Goal: Task Accomplishment & Management: Manage account settings

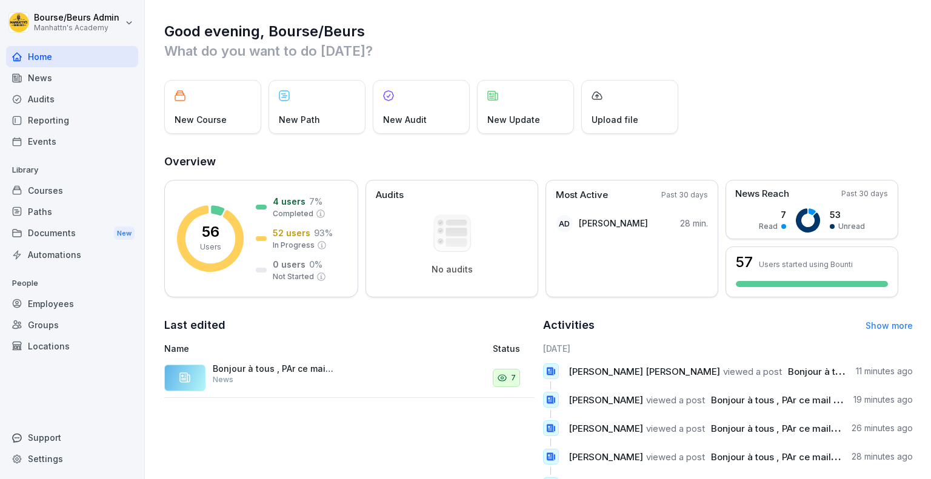
click at [65, 300] on div "Employees" at bounding box center [72, 303] width 132 height 21
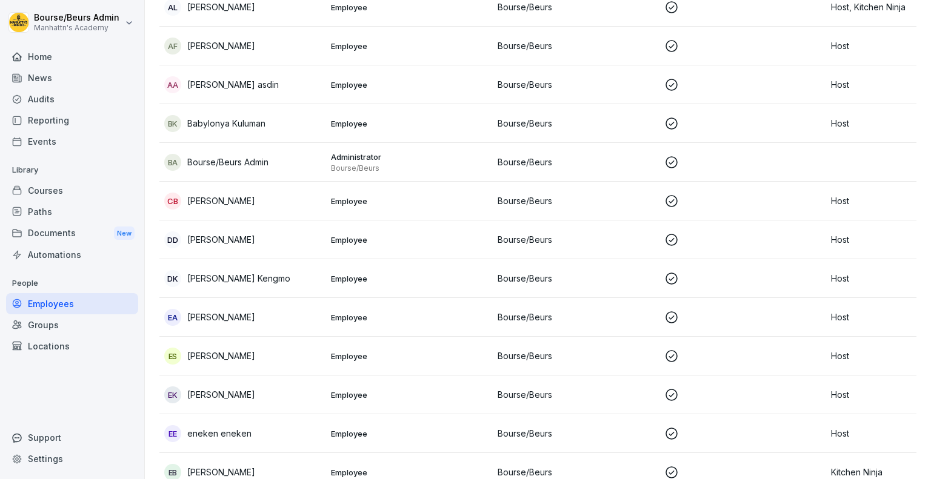
scroll to position [460, 0]
click at [321, 235] on div "dd dayane dayane" at bounding box center [242, 239] width 157 height 17
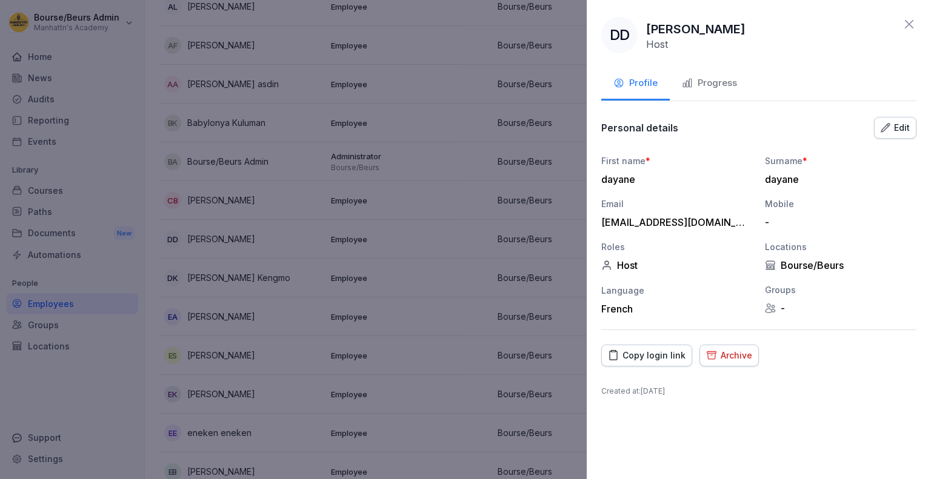
click at [720, 355] on div "Archive" at bounding box center [729, 355] width 46 height 13
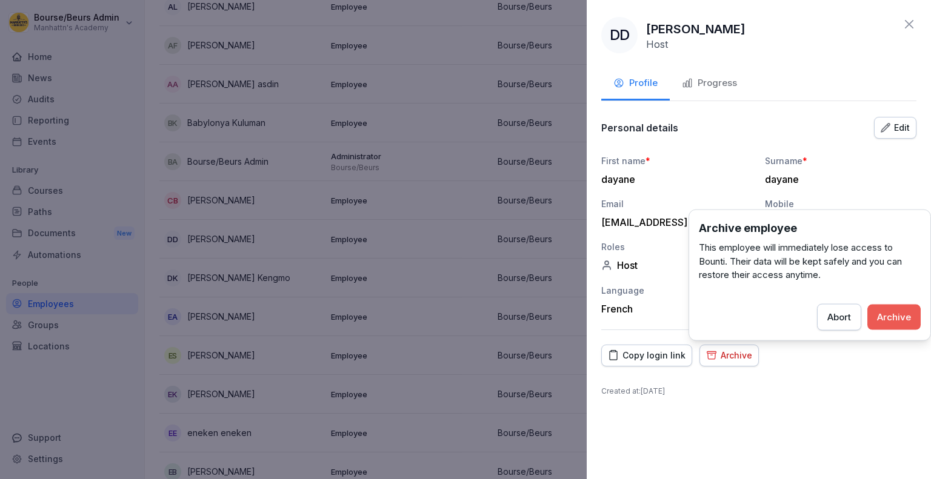
click at [886, 312] on div "Archive" at bounding box center [894, 316] width 34 height 13
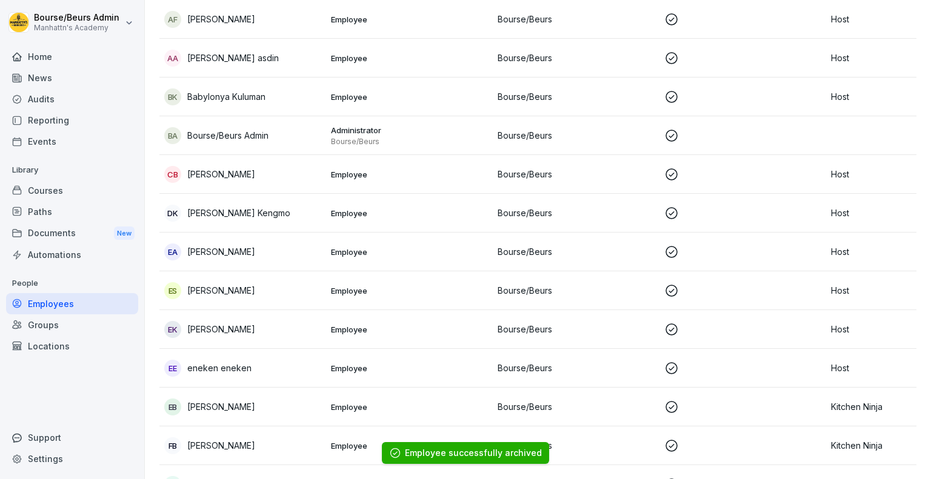
scroll to position [487, 0]
click at [239, 292] on p "Elisa Santello" at bounding box center [221, 290] width 68 height 13
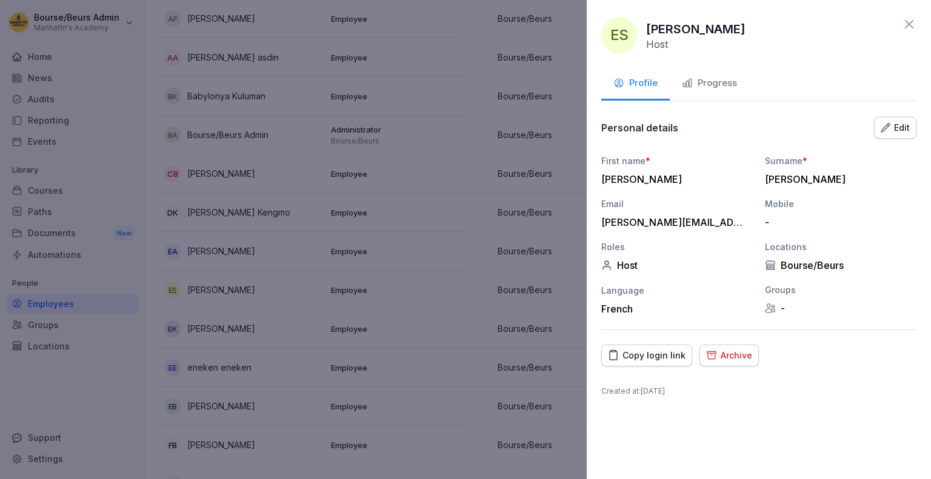
click at [730, 349] on div "Archive" at bounding box center [729, 355] width 46 height 13
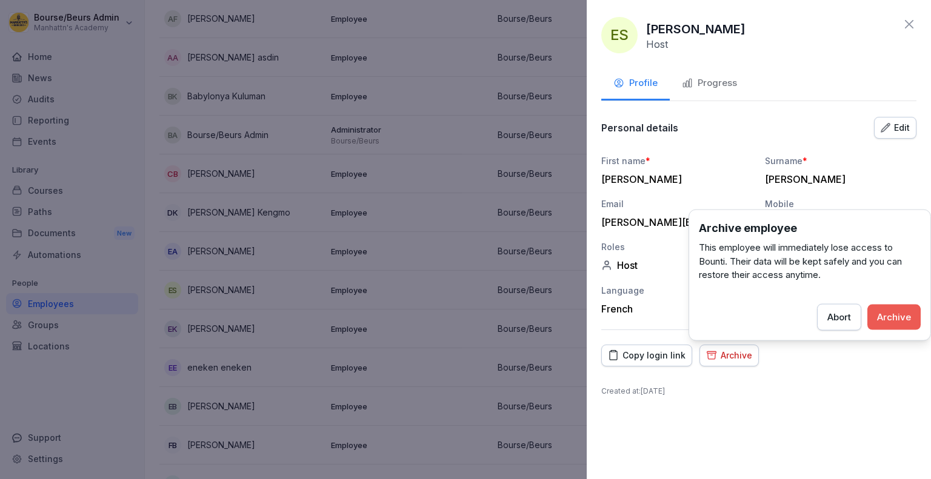
click at [879, 309] on button "Archive" at bounding box center [893, 316] width 53 height 25
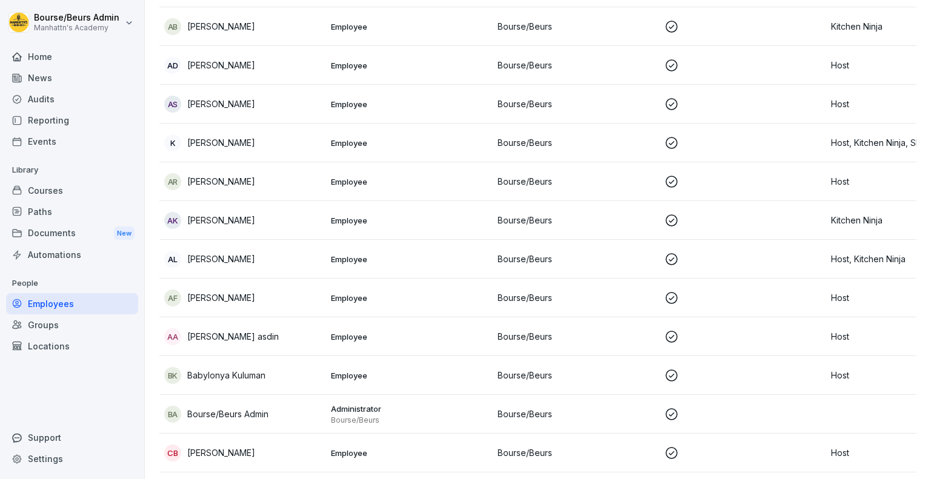
scroll to position [208, 0]
click at [267, 172] on div "AR Anouk Ros" at bounding box center [242, 180] width 157 height 17
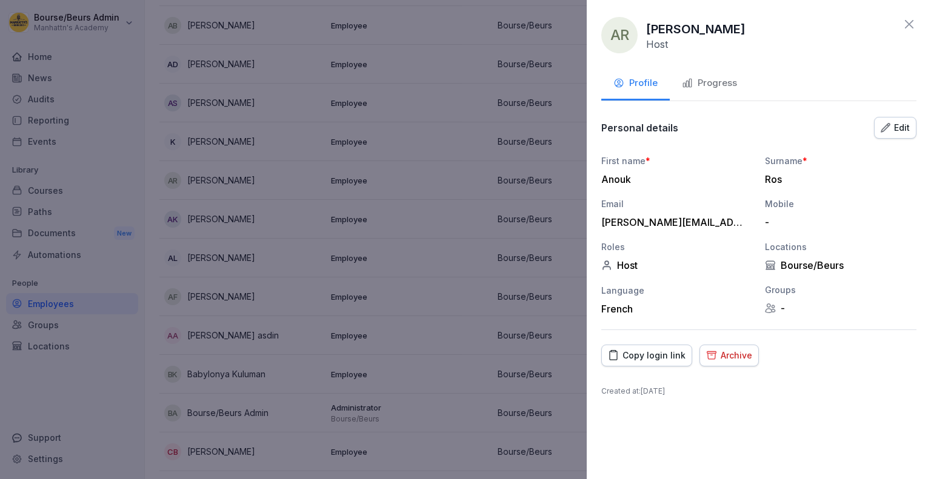
click at [732, 349] on div "Archive" at bounding box center [729, 355] width 46 height 13
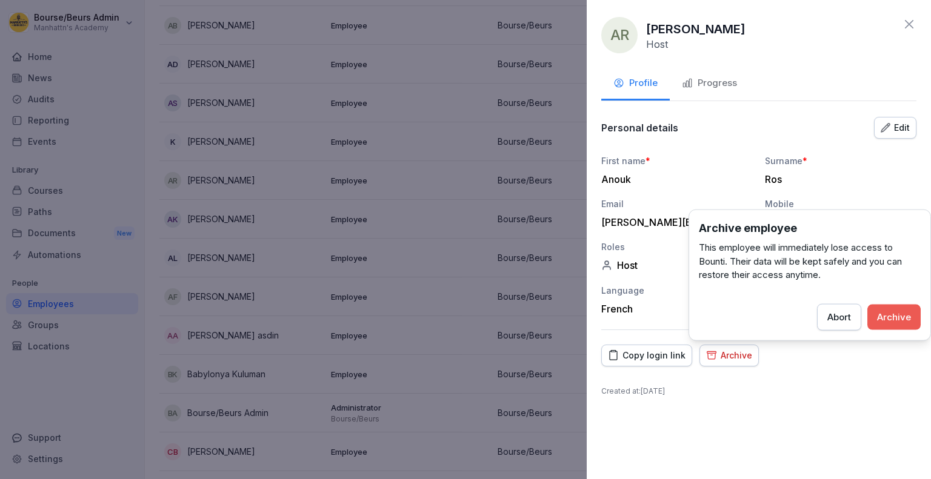
click at [901, 318] on div "Archive" at bounding box center [894, 316] width 34 height 13
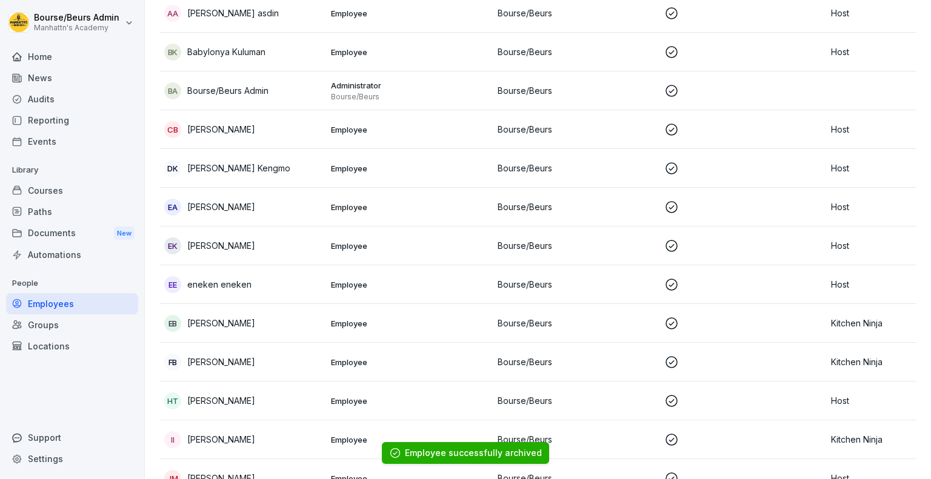
scroll to position [494, 0]
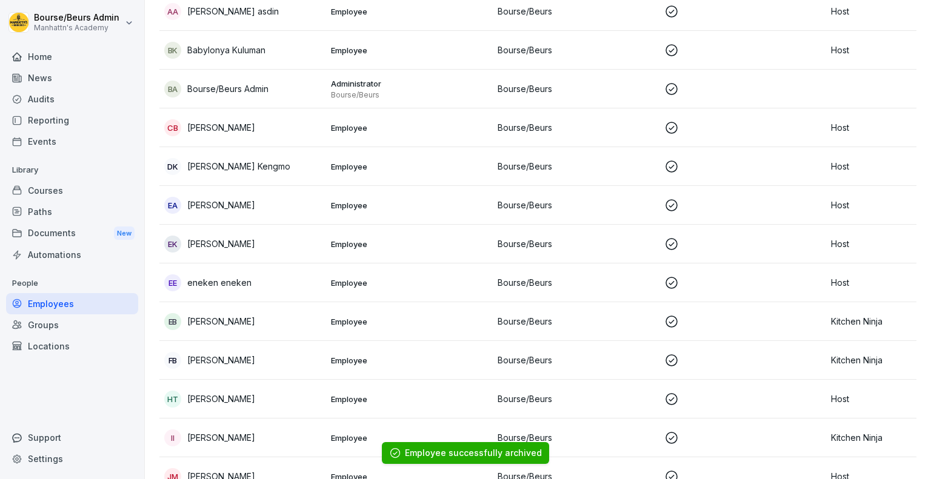
click at [250, 253] on td "EK Ema Krasniqi" at bounding box center [242, 244] width 167 height 39
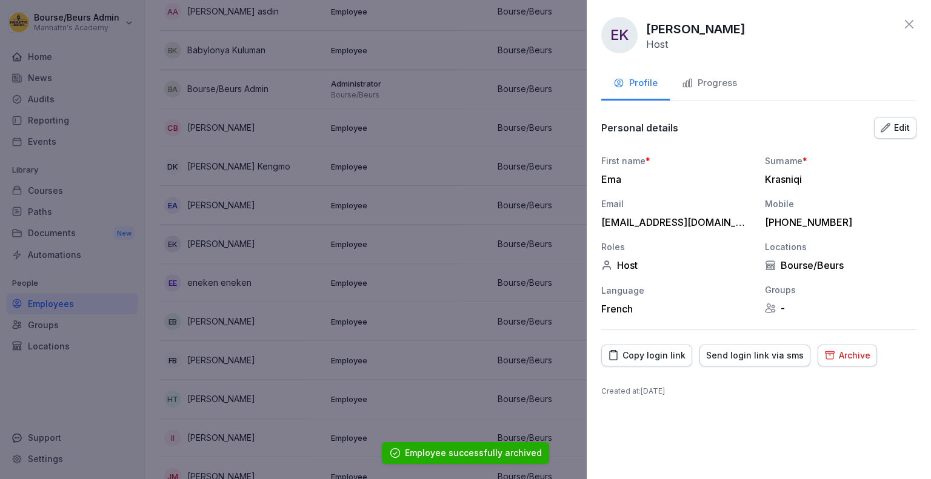
click at [838, 361] on div "Archive" at bounding box center [847, 355] width 46 height 13
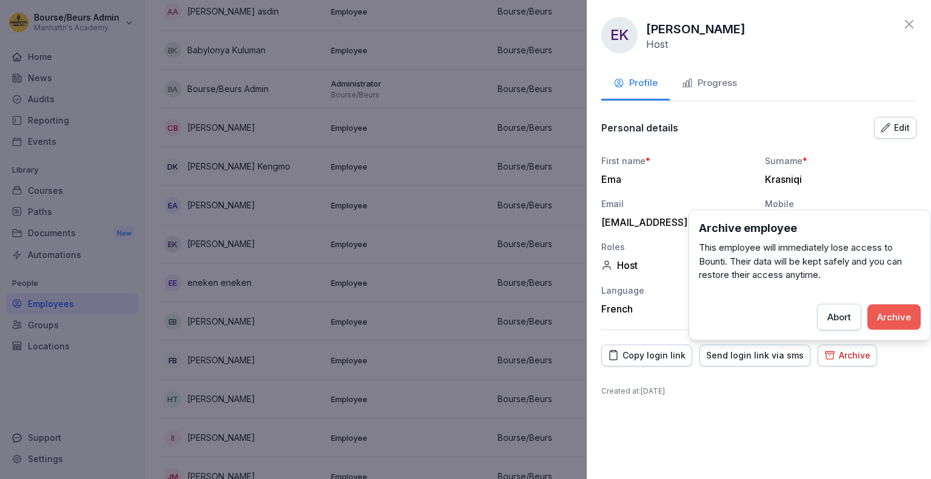
click at [877, 24] on div "EK Ema Krasniqi Host" at bounding box center [758, 35] width 315 height 36
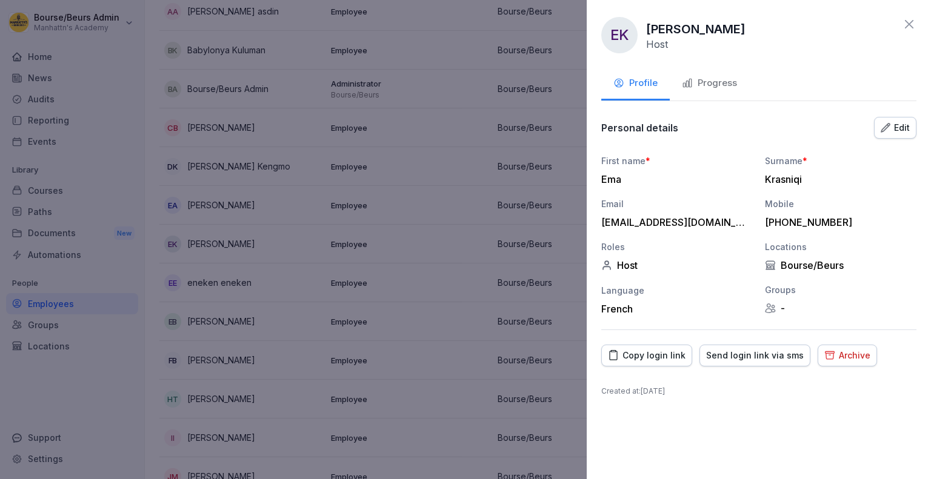
click at [905, 21] on icon at bounding box center [909, 24] width 15 height 15
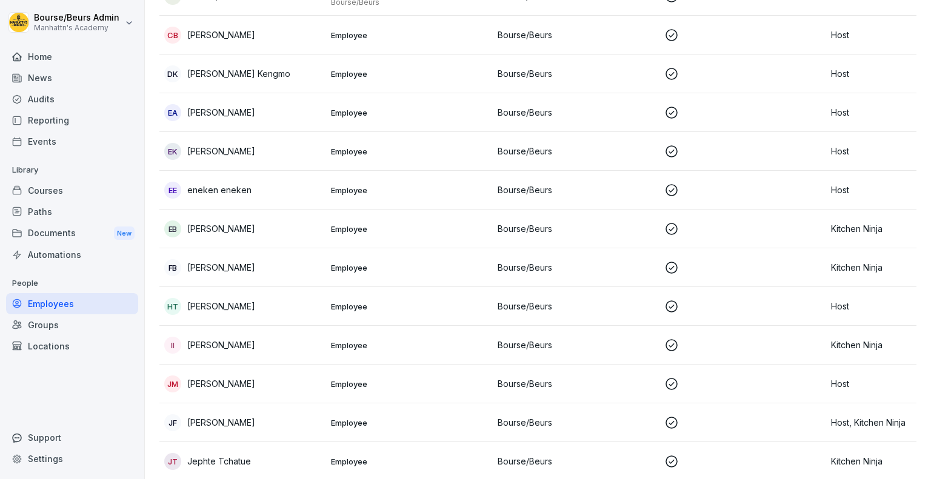
scroll to position [587, 0]
click at [302, 261] on div "FB FIRMIN BACO" at bounding box center [242, 267] width 157 height 17
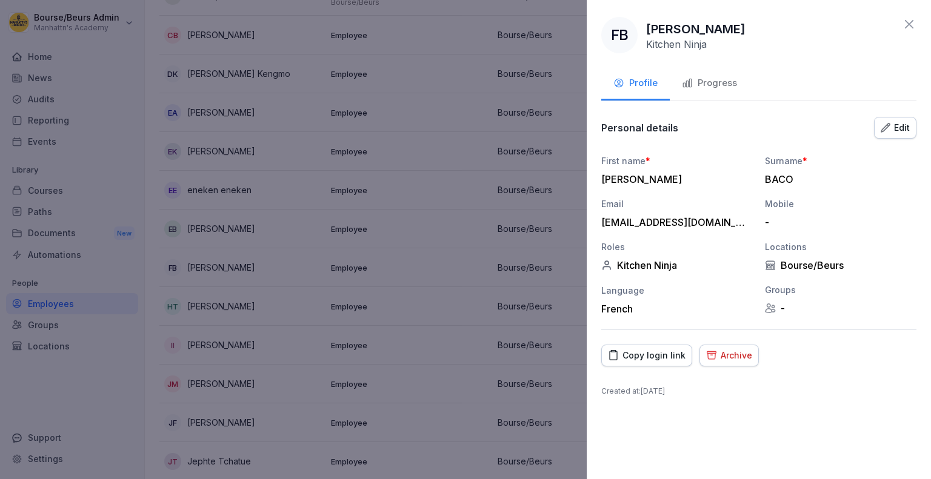
click at [732, 358] on div "Archive" at bounding box center [729, 355] width 46 height 13
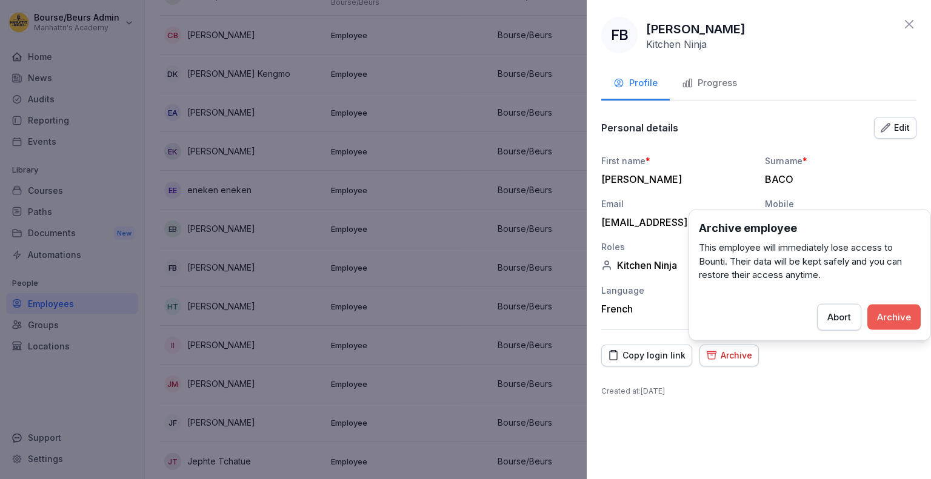
click at [884, 320] on div "Archive" at bounding box center [894, 316] width 34 height 13
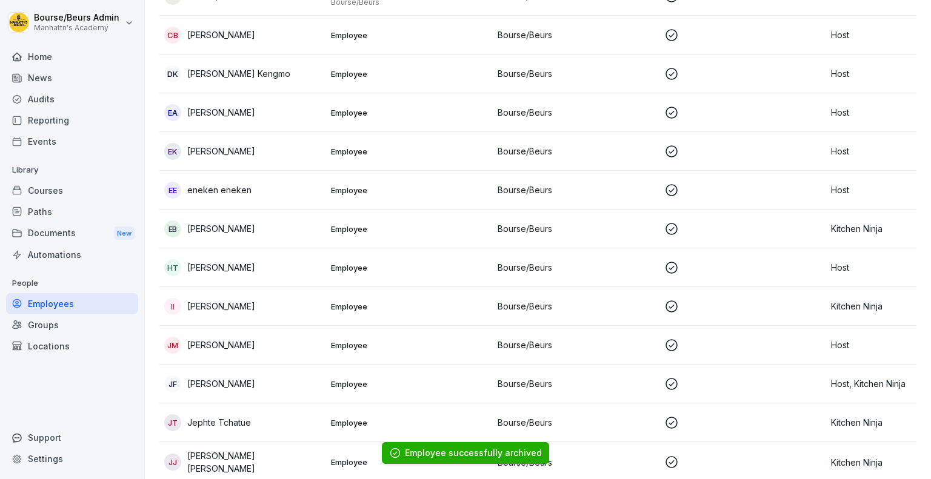
scroll to position [603, 0]
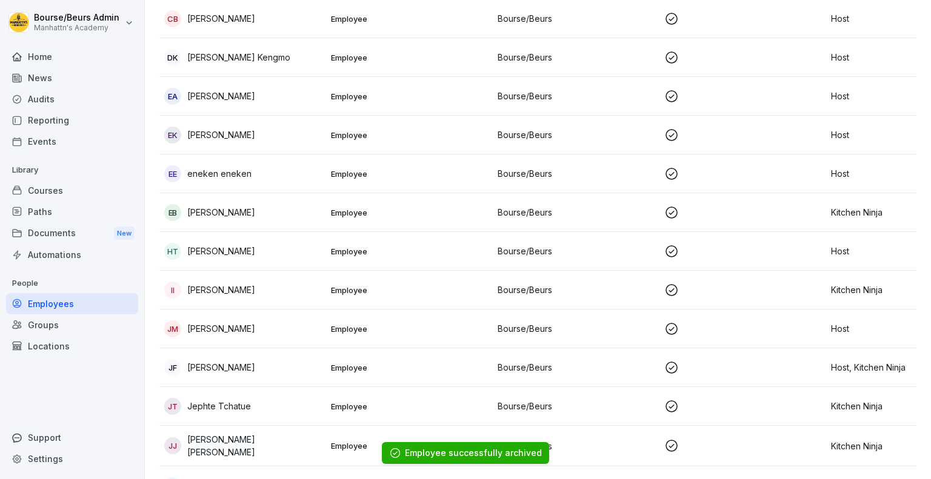
click at [306, 294] on div "II Isabelle Isabelle" at bounding box center [242, 290] width 157 height 17
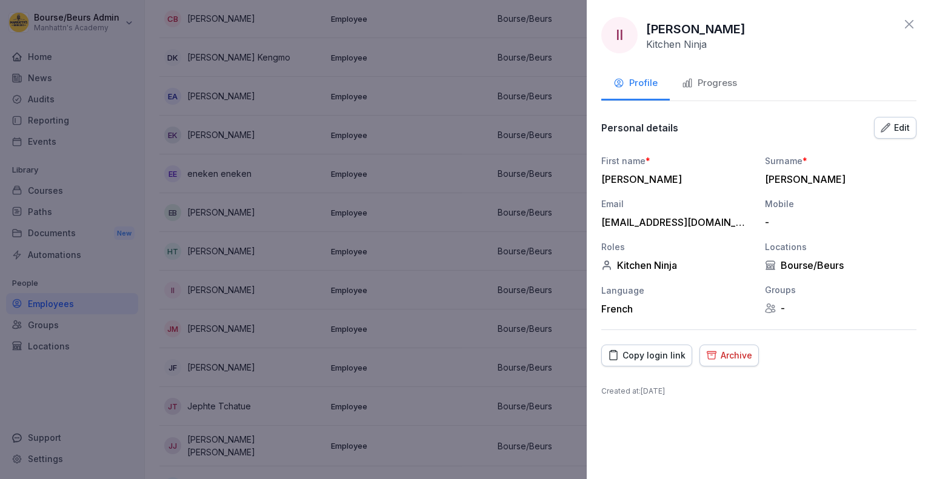
click at [743, 357] on div "Archive" at bounding box center [729, 355] width 46 height 13
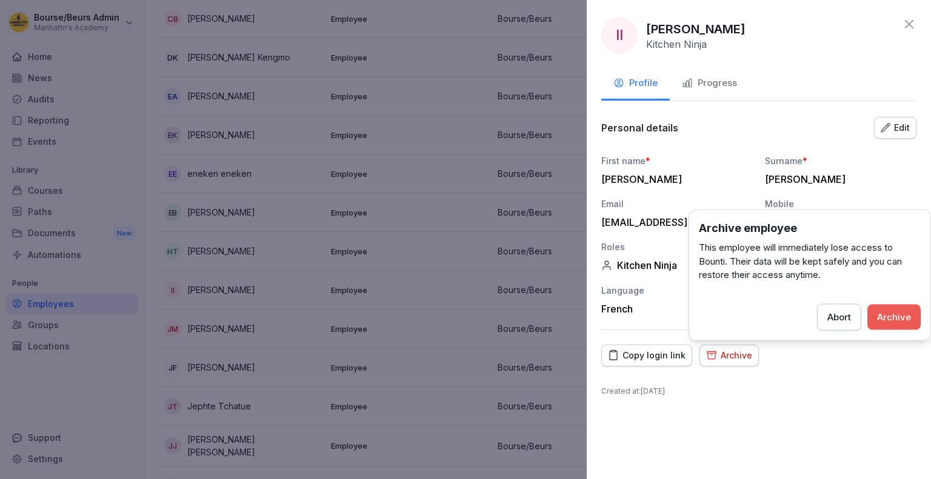
click at [875, 312] on button "Archive" at bounding box center [893, 316] width 53 height 25
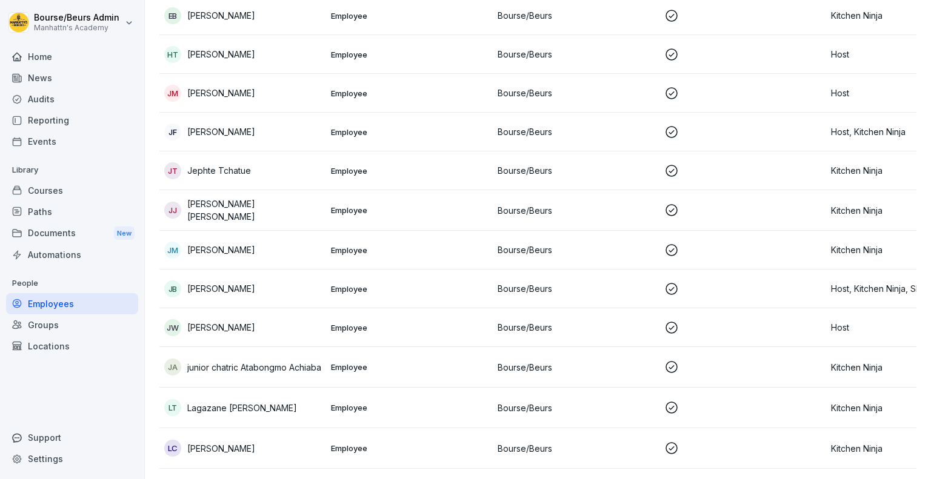
scroll to position [802, 0]
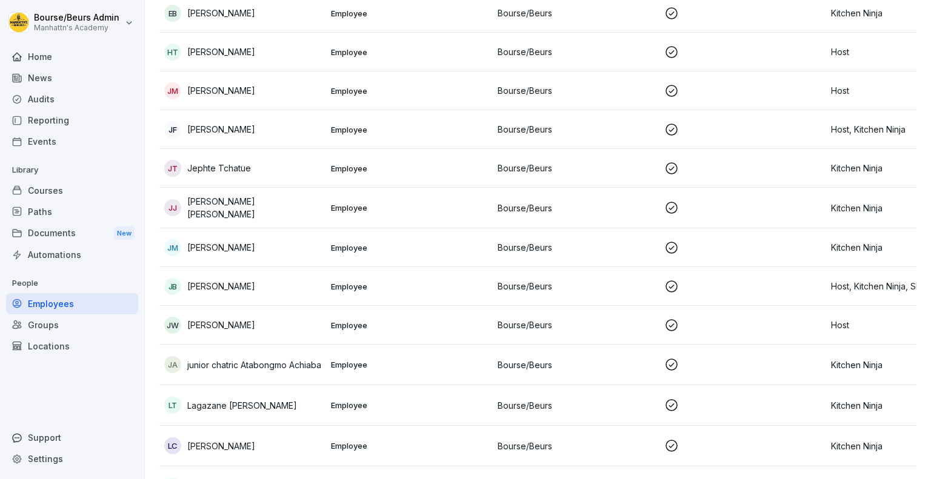
click at [292, 273] on td "JB Joshua Blasband" at bounding box center [242, 286] width 167 height 39
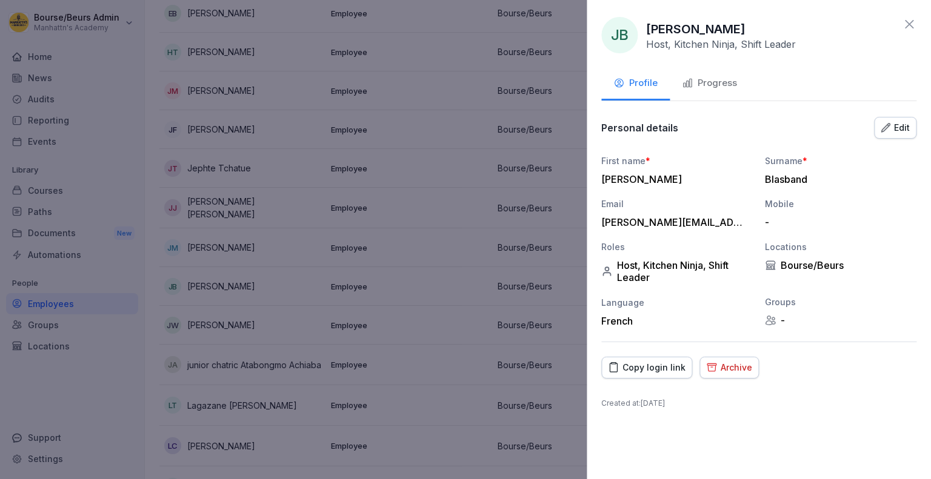
click at [469, 249] on div at bounding box center [465, 239] width 931 height 479
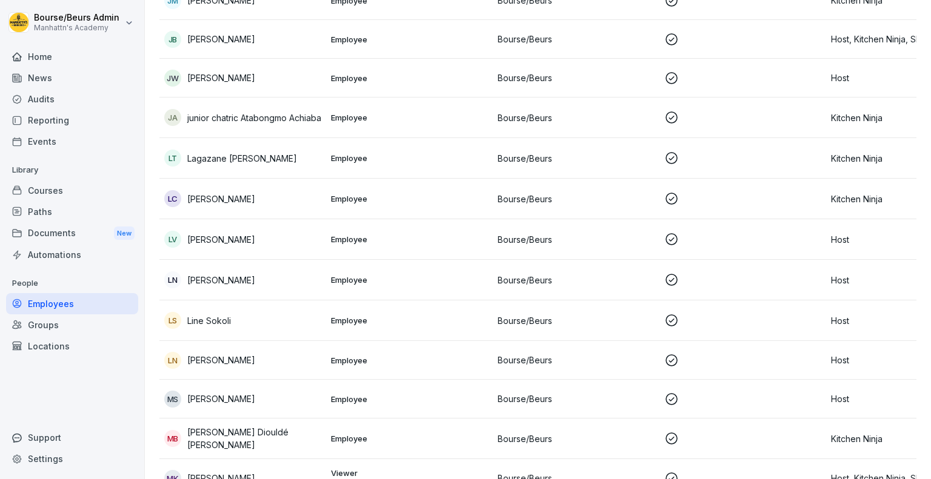
scroll to position [1050, 0]
click at [312, 327] on td "LS Line Sokoli" at bounding box center [242, 321] width 167 height 41
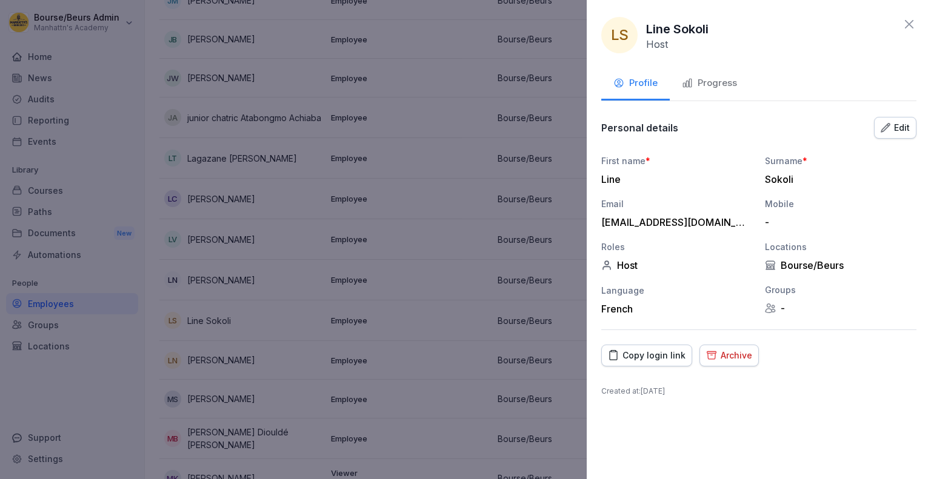
click at [516, 239] on div at bounding box center [465, 239] width 931 height 479
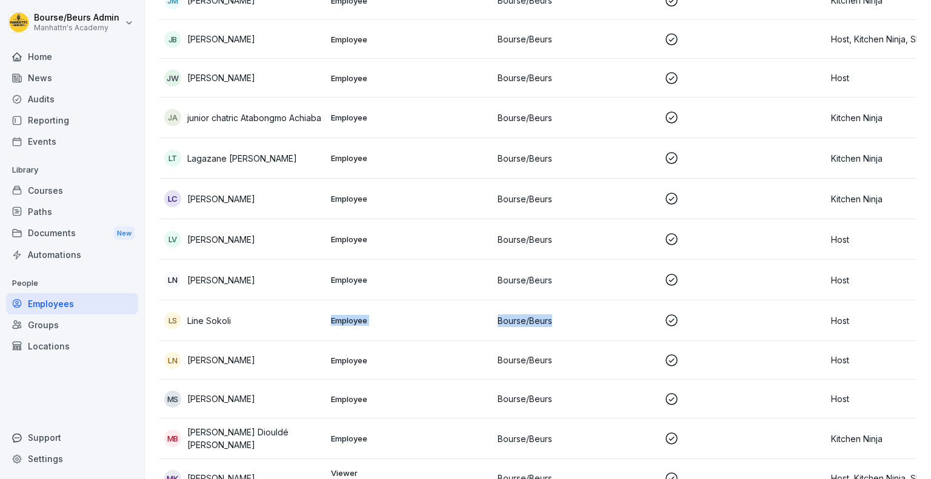
drag, startPoint x: 578, startPoint y: 315, endPoint x: 289, endPoint y: 312, distance: 289.7
click at [289, 312] on tr "LS Line Sokoli Employee Bourse/Beurs Host" at bounding box center [575, 321] width 833 height 41
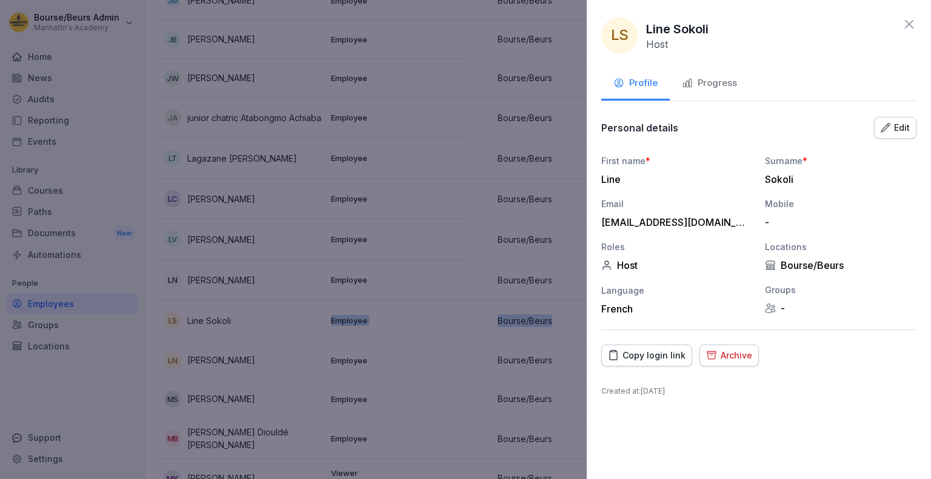
click at [475, 252] on div at bounding box center [465, 239] width 931 height 479
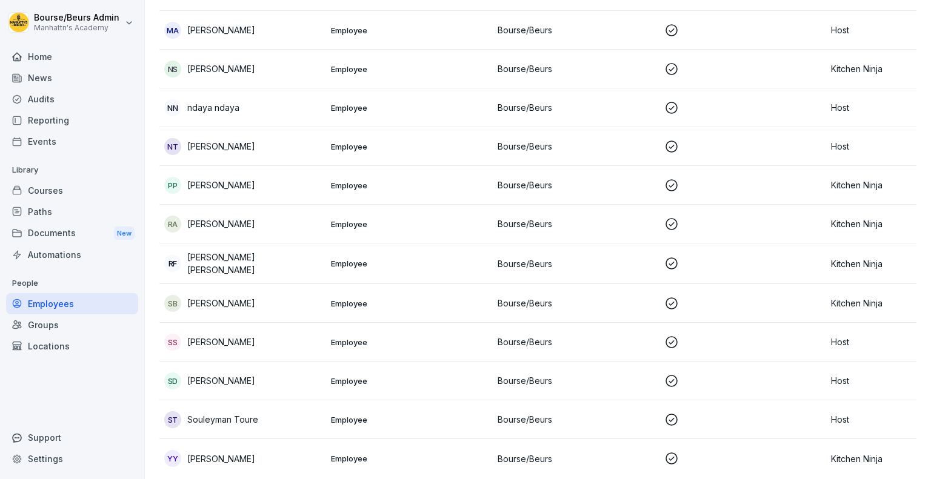
scroll to position [1712, 0]
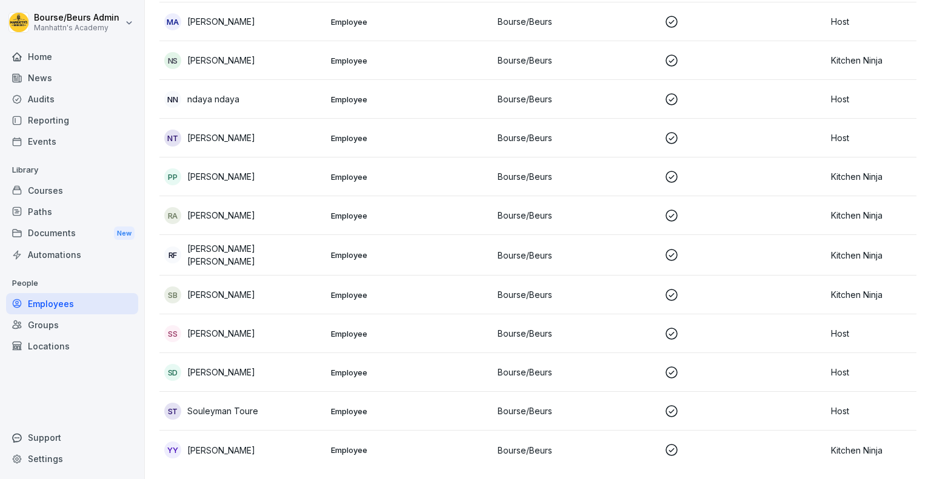
click at [308, 442] on div "YY Yasmine Yasmine" at bounding box center [242, 450] width 157 height 17
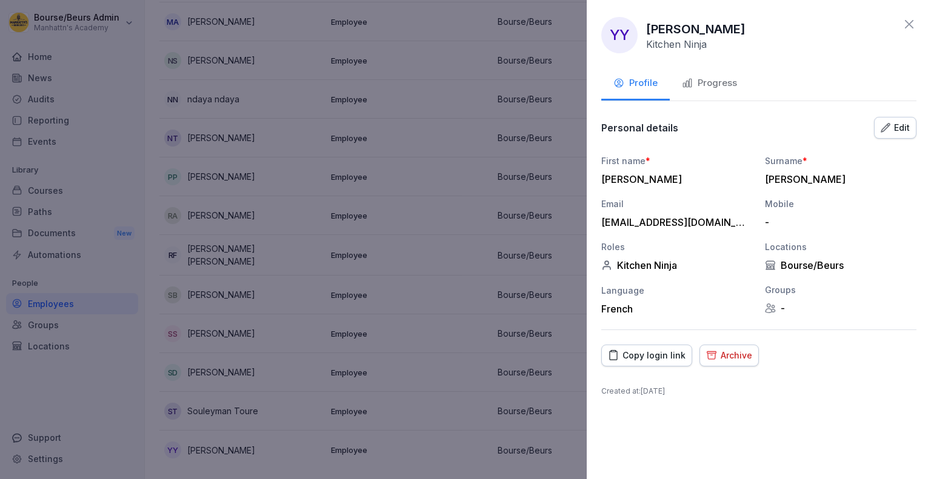
click at [719, 358] on div "Archive" at bounding box center [729, 355] width 46 height 13
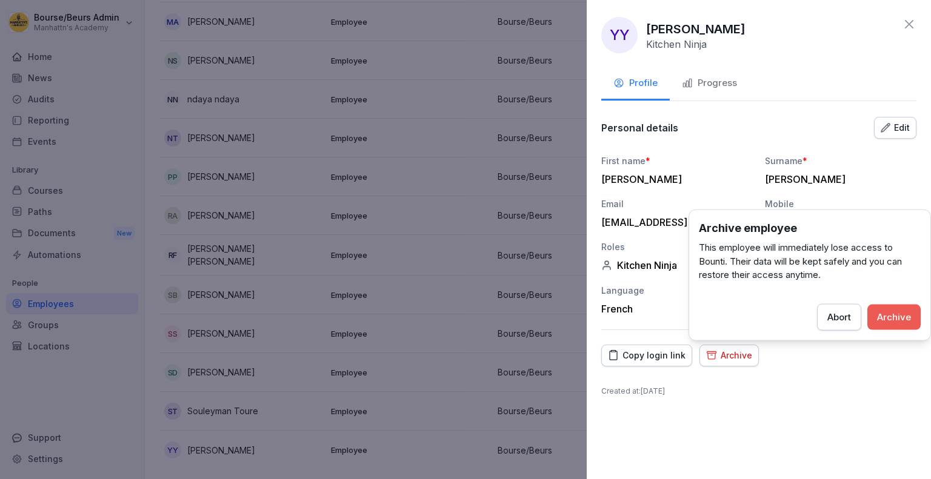
click at [896, 313] on div "Archive" at bounding box center [894, 316] width 34 height 13
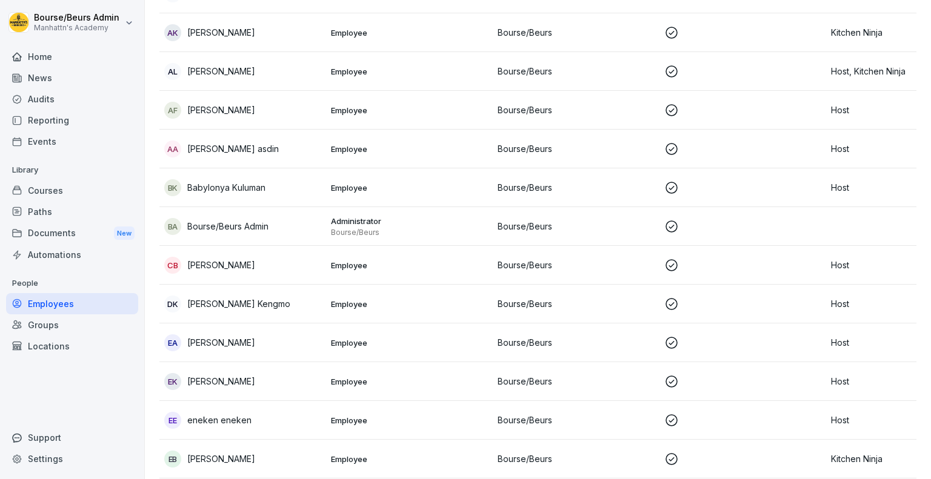
scroll to position [0, 0]
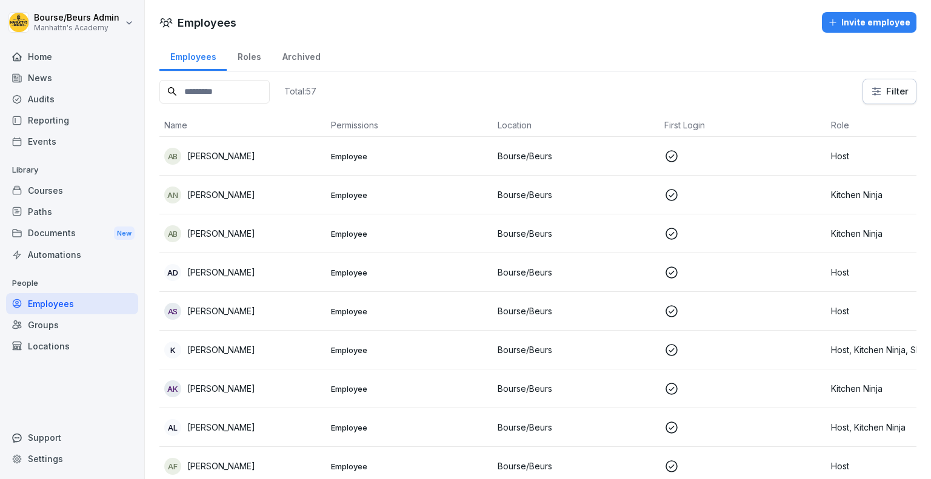
click at [208, 94] on input at bounding box center [214, 92] width 110 height 24
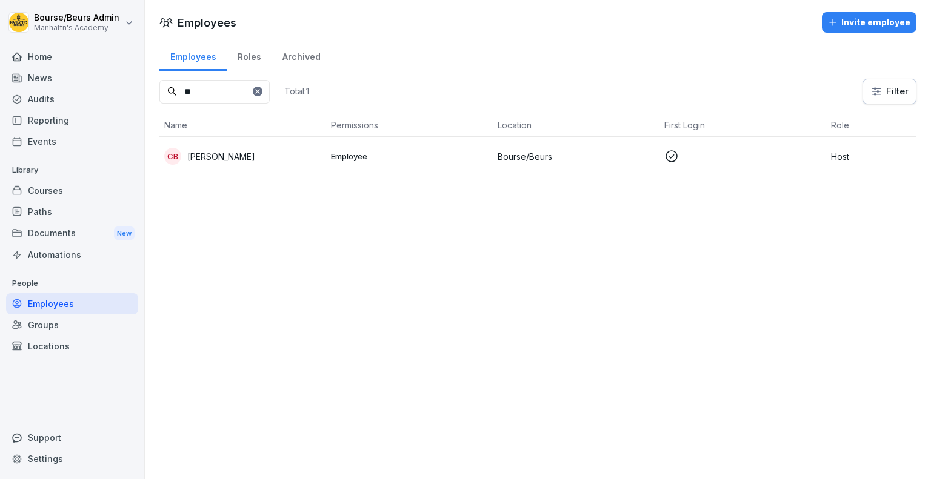
type input "*"
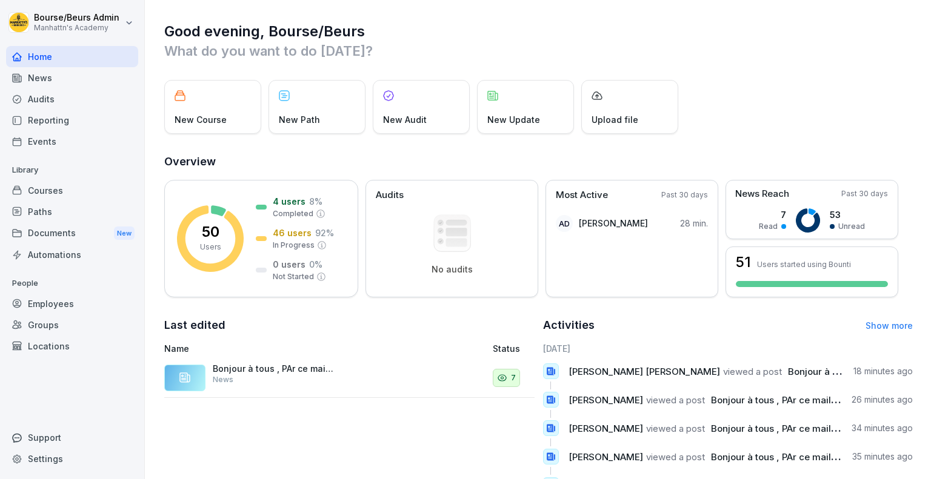
click at [82, 81] on div "News" at bounding box center [72, 77] width 132 height 21
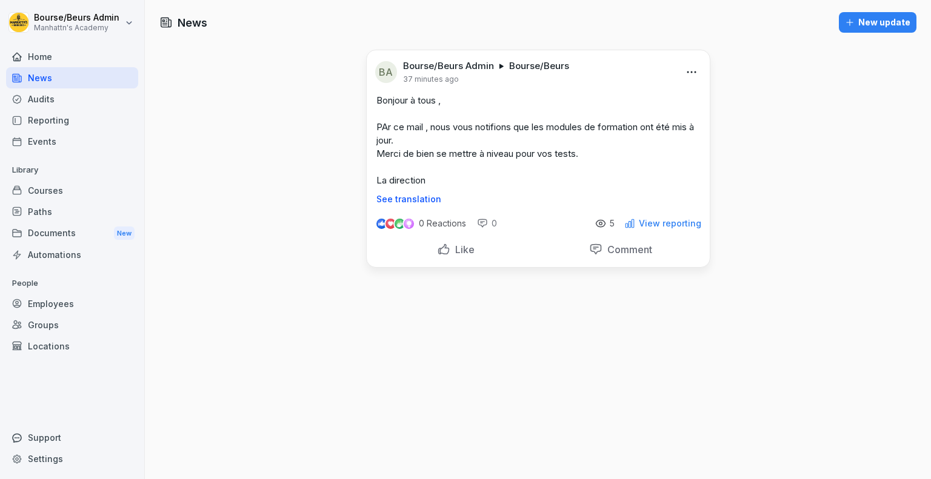
click at [601, 222] on icon at bounding box center [600, 223] width 11 height 11
click at [610, 222] on p "5" at bounding box center [612, 224] width 5 height 10
click at [118, 58] on div "Home" at bounding box center [72, 56] width 132 height 21
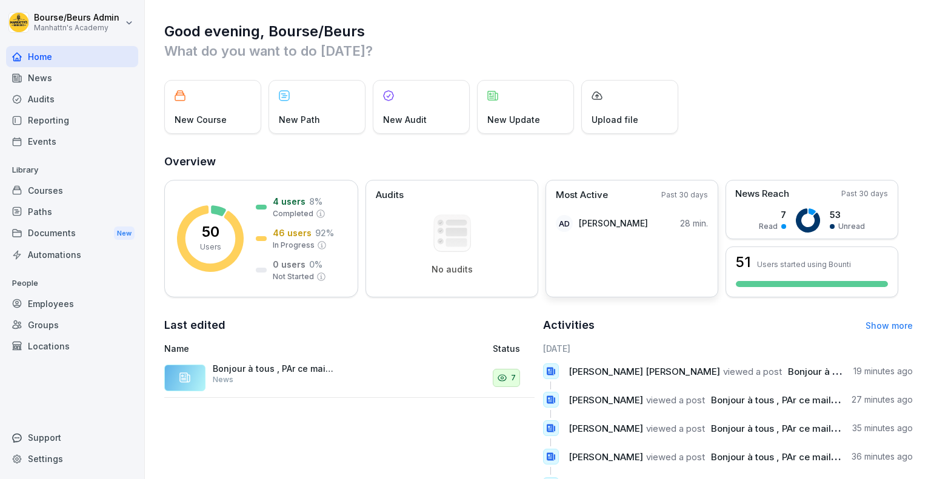
scroll to position [140, 0]
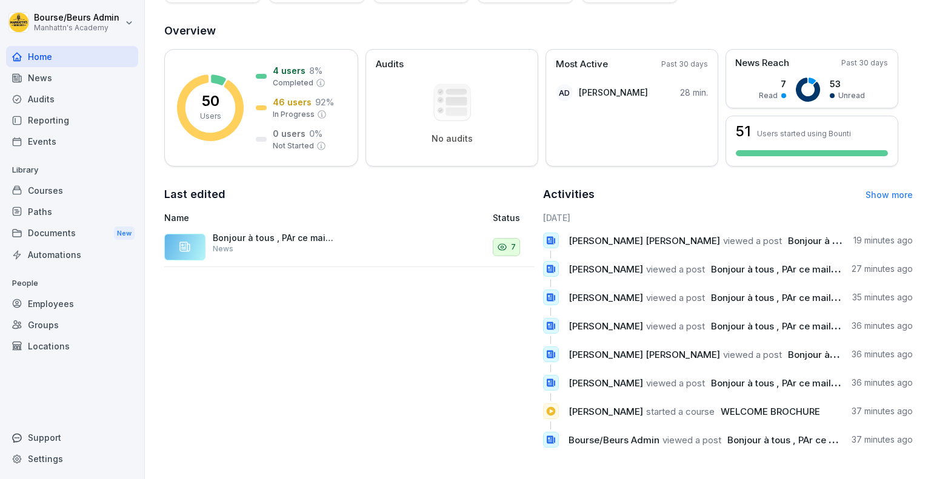
click at [869, 190] on link "Show more" at bounding box center [889, 195] width 47 height 10
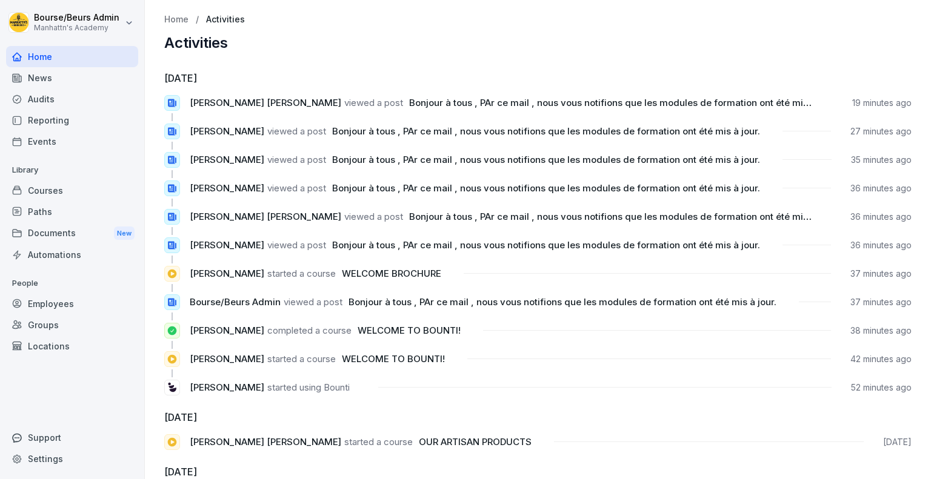
click at [55, 302] on div "Employees" at bounding box center [72, 303] width 132 height 21
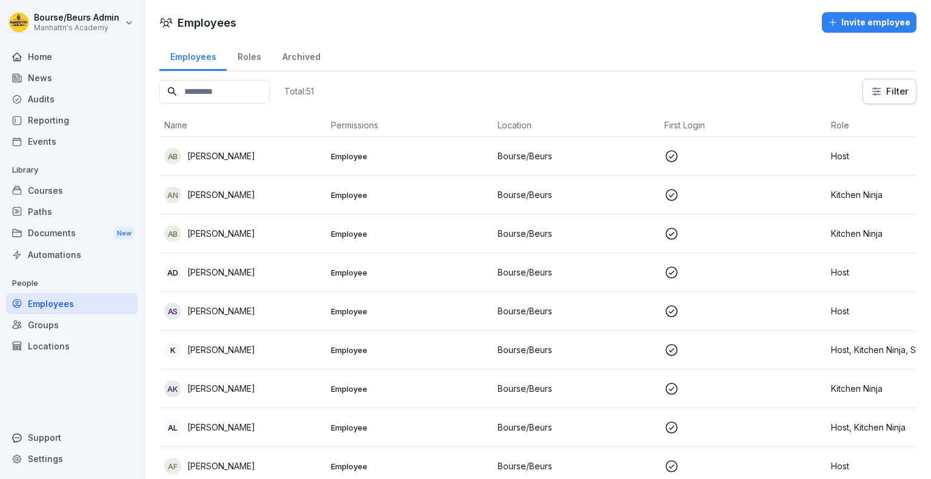
click at [78, 118] on div "Reporting" at bounding box center [72, 120] width 132 height 21
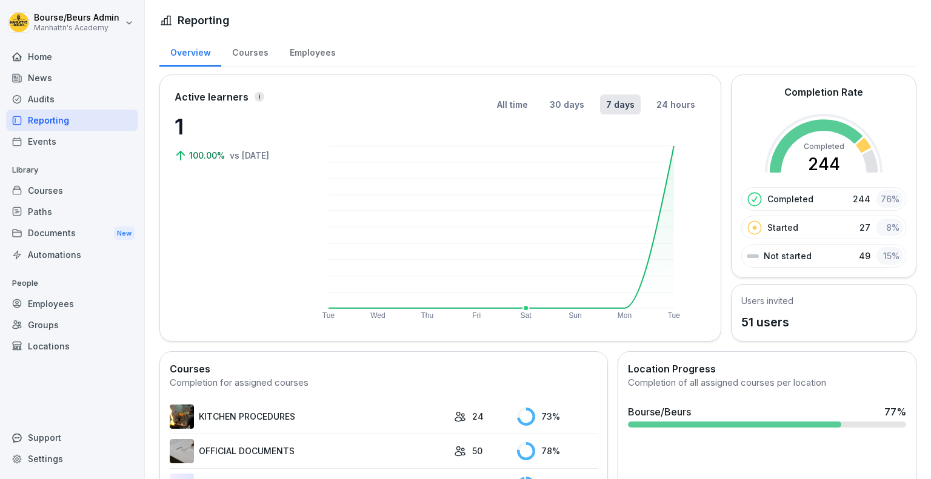
click at [533, 242] on rect at bounding box center [502, 227] width 346 height 162
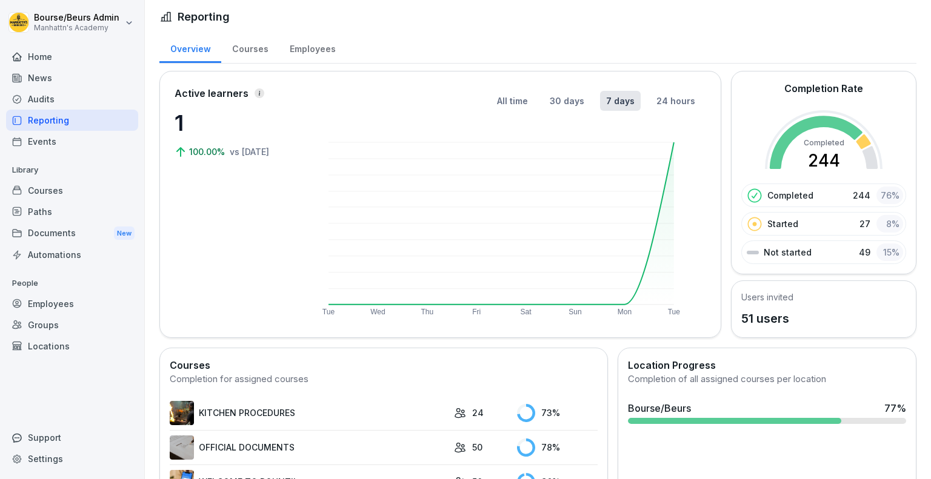
scroll to position [4, 0]
click at [548, 101] on button "30 days" at bounding box center [567, 100] width 47 height 20
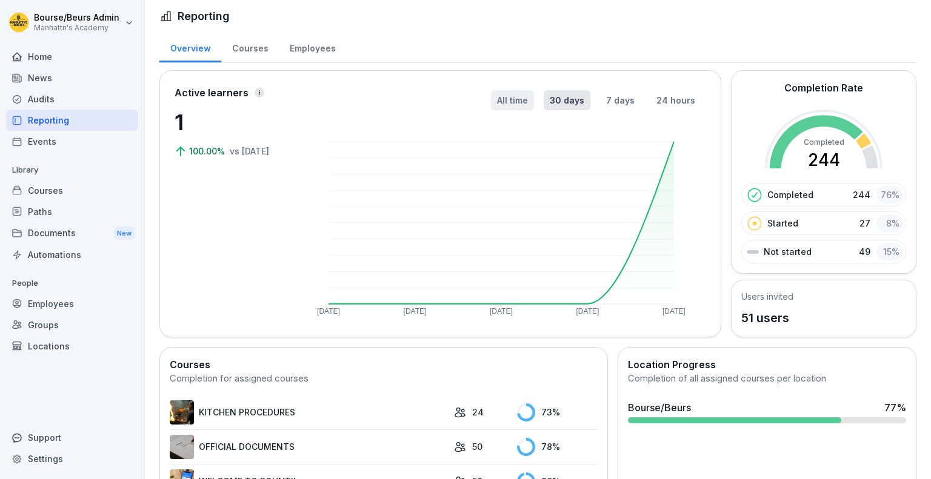
click at [504, 98] on button "All time" at bounding box center [512, 100] width 43 height 20
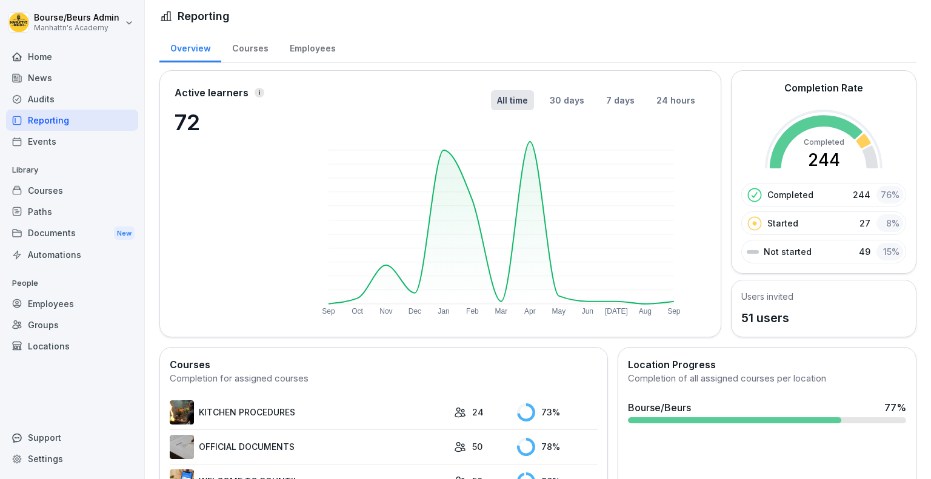
click at [305, 47] on div "Employees" at bounding box center [312, 47] width 67 height 31
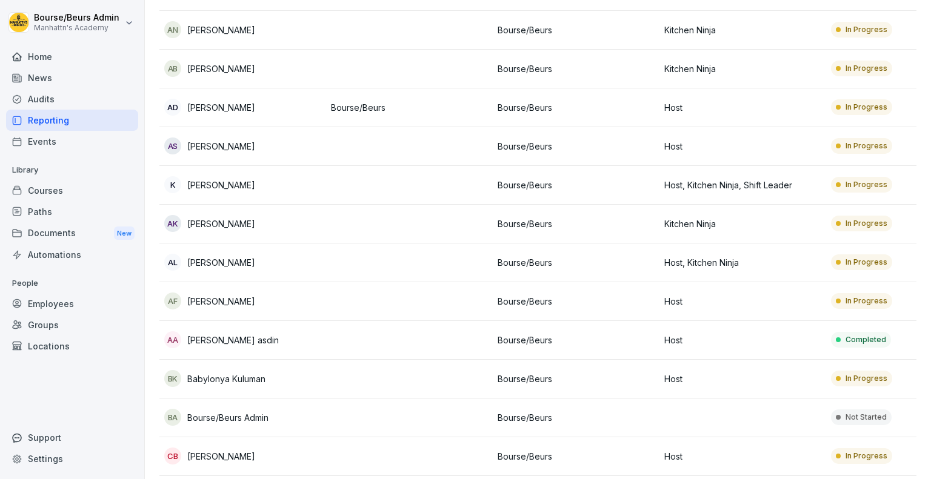
scroll to position [175, 0]
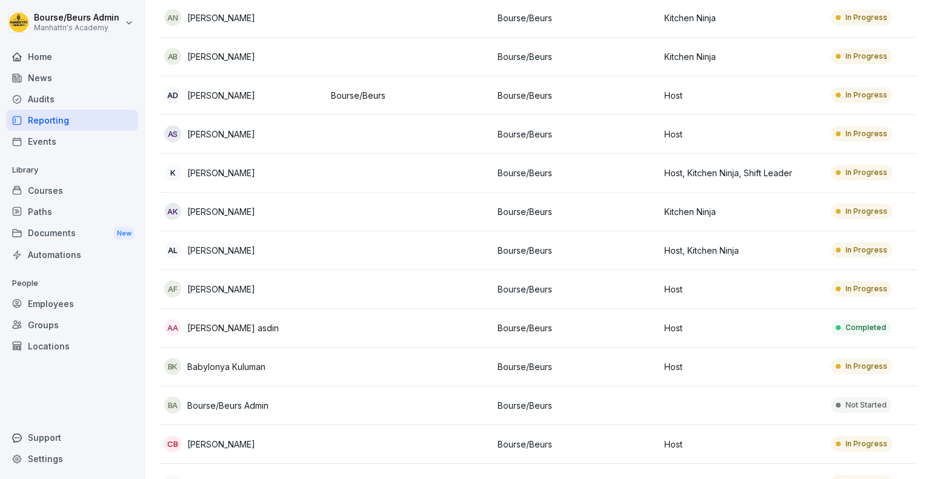
click at [364, 258] on td at bounding box center [409, 251] width 167 height 39
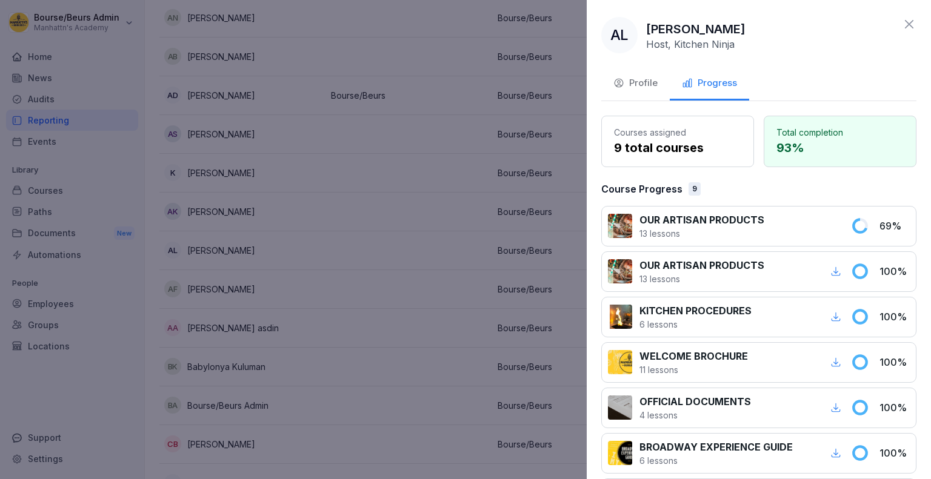
click at [448, 242] on div at bounding box center [465, 239] width 931 height 479
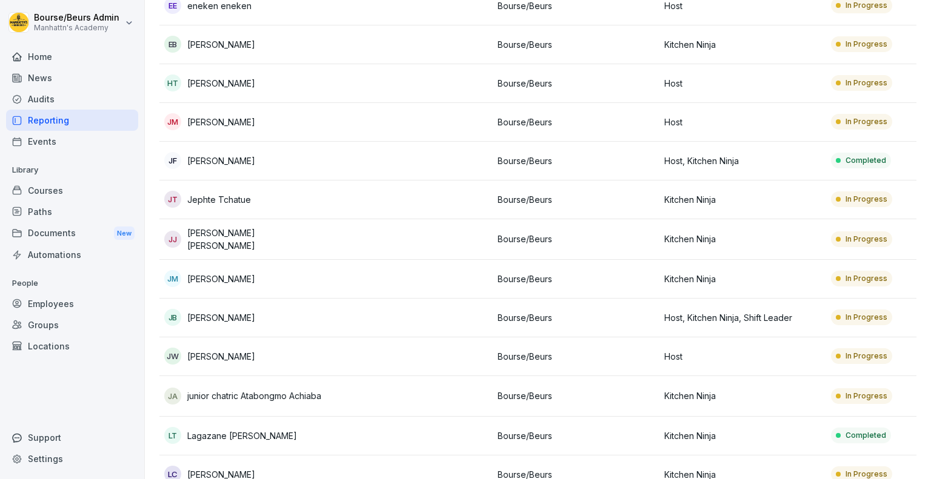
scroll to position [729, 0]
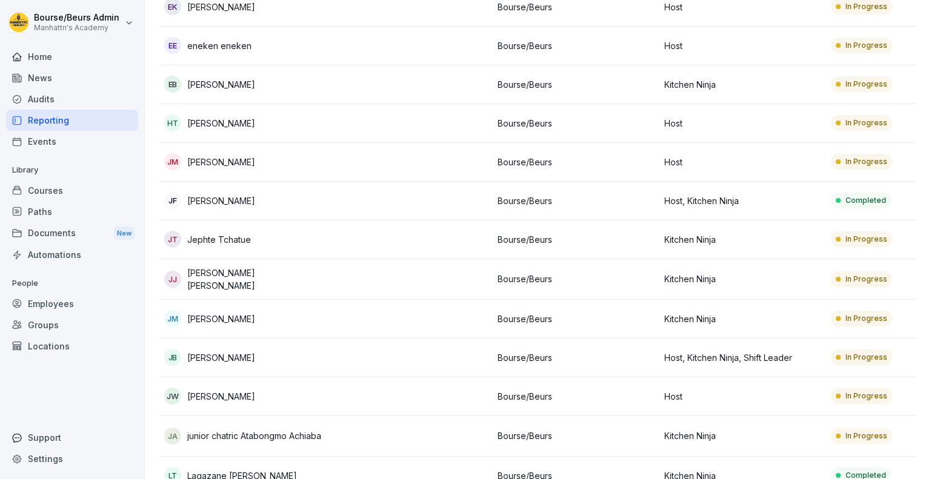
click at [602, 315] on p "Bourse/Beurs" at bounding box center [576, 319] width 157 height 13
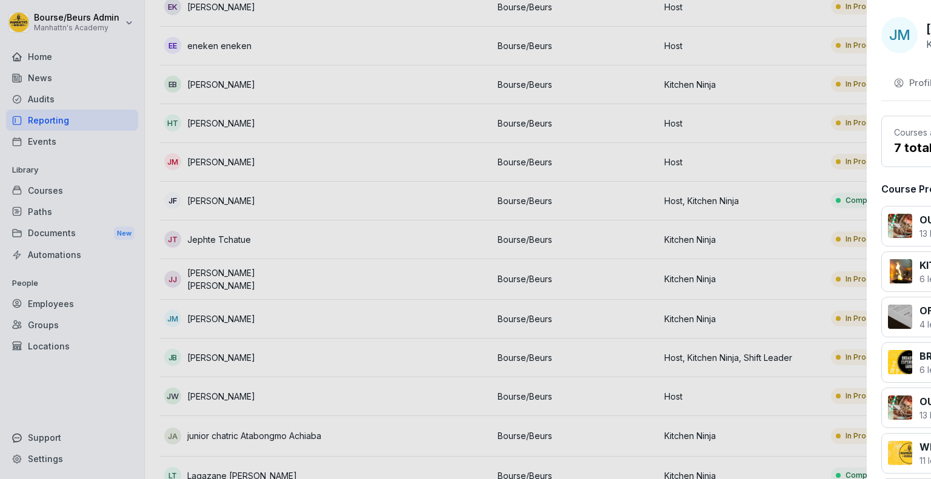
click at [417, 246] on div at bounding box center [465, 239] width 931 height 479
